Goal: Information Seeking & Learning: Learn about a topic

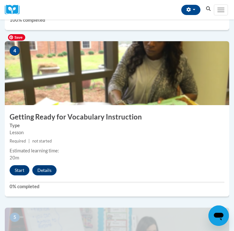
scroll to position [605, 0]
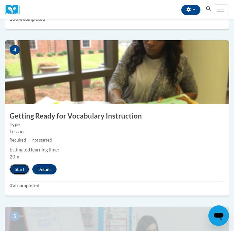
click at [20, 164] on button "Start" at bounding box center [20, 169] width 20 height 10
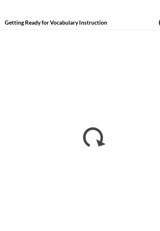
scroll to position [625, 0]
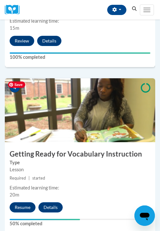
scroll to position [603, 0]
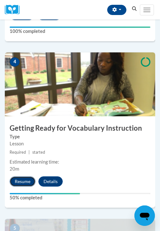
click at [22, 181] on button "Resume" at bounding box center [23, 181] width 26 height 10
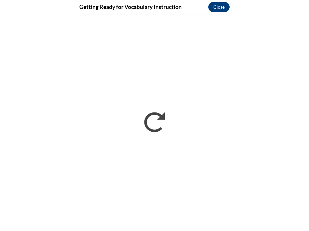
scroll to position [593, 0]
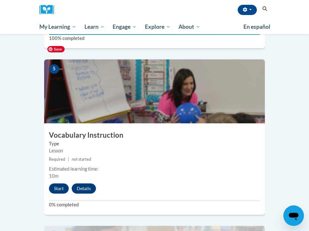
scroll to position [791, 0]
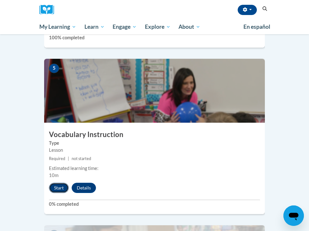
click at [61, 183] on button "Start" at bounding box center [59, 188] width 20 height 10
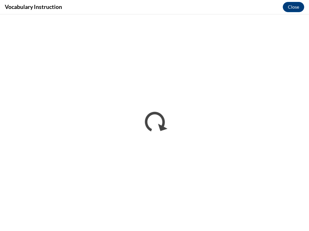
scroll to position [0, 0]
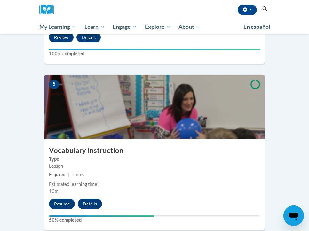
scroll to position [831, 0]
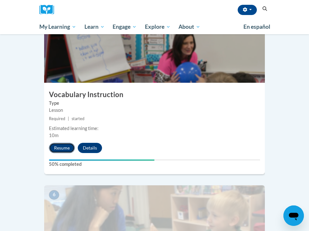
click at [57, 143] on button "Resume" at bounding box center [62, 148] width 26 height 10
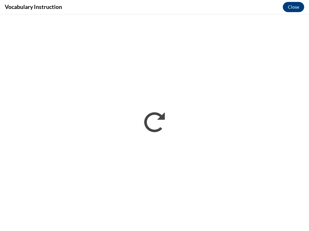
scroll to position [0, 0]
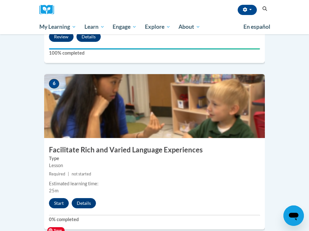
scroll to position [941, 0]
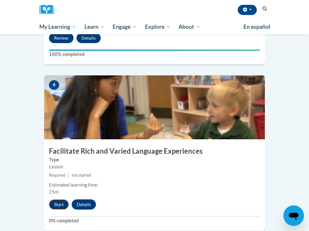
click at [55, 199] on button "Start" at bounding box center [59, 204] width 20 height 10
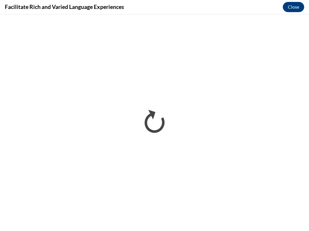
scroll to position [0, 0]
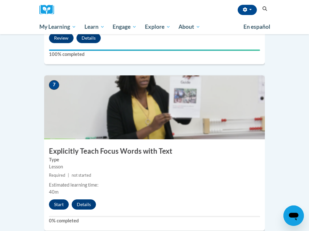
scroll to position [1114, 0]
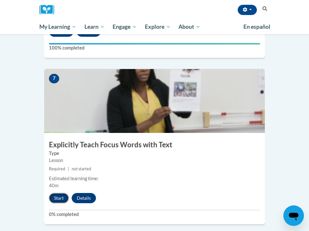
click at [58, 193] on button "Start" at bounding box center [59, 198] width 20 height 10
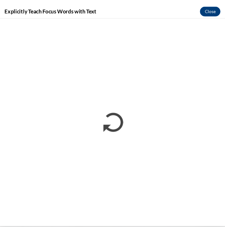
scroll to position [1124, 0]
